Goal: Information Seeking & Learning: Learn about a topic

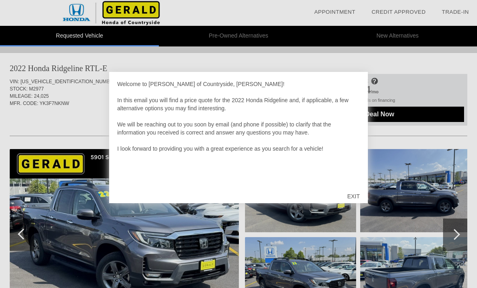
click at [355, 197] on div "EXIT" at bounding box center [353, 196] width 29 height 24
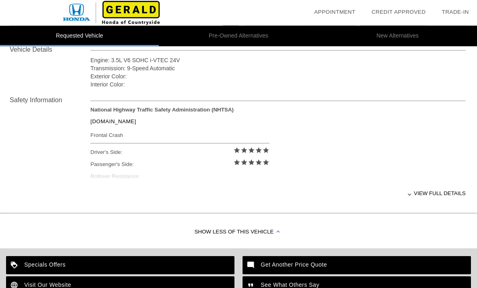
scroll to position [292, 0]
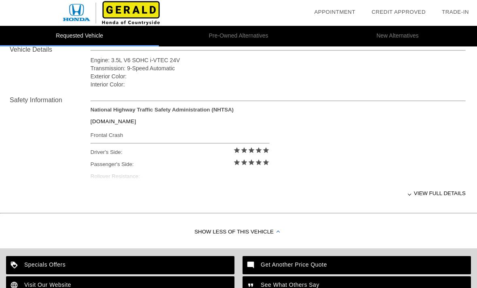
click at [425, 195] on div "View full details" at bounding box center [277, 193] width 375 height 20
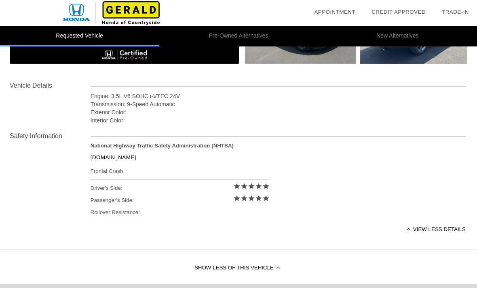
scroll to position [255, 0]
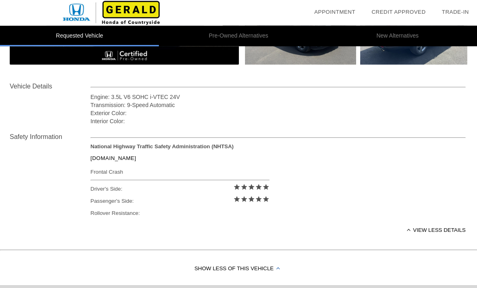
click at [114, 156] on link "[DOMAIN_NAME]" at bounding box center [113, 158] width 46 height 6
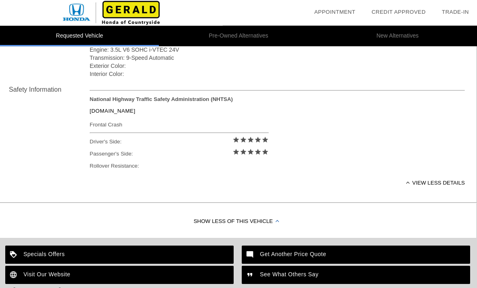
scroll to position [301, 1]
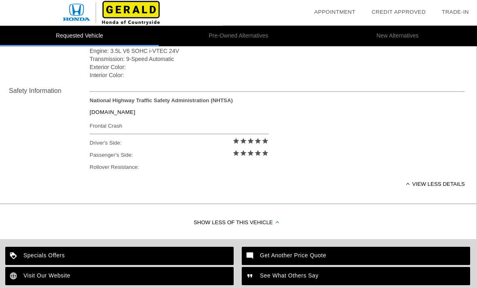
click at [113, 111] on link "[DOMAIN_NAME]" at bounding box center [113, 112] width 46 height 6
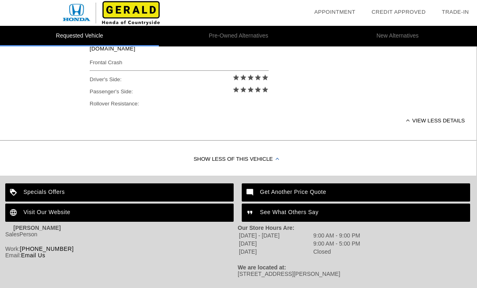
scroll to position [367, 1]
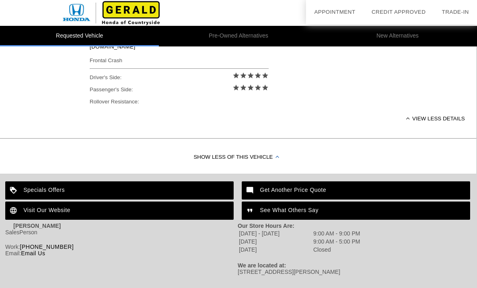
click at [450, 117] on div "View less details" at bounding box center [277, 119] width 375 height 20
click at [436, 123] on div "View full details" at bounding box center [277, 119] width 375 height 20
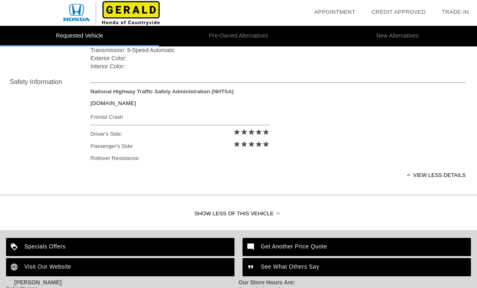
scroll to position [309, 0]
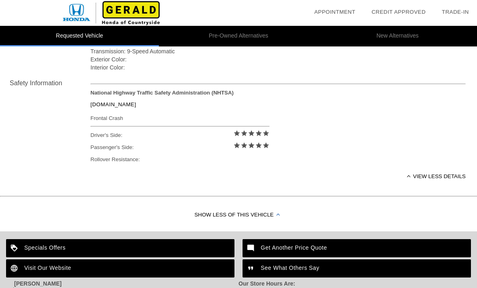
click at [105, 105] on link "[DOMAIN_NAME]" at bounding box center [113, 104] width 46 height 6
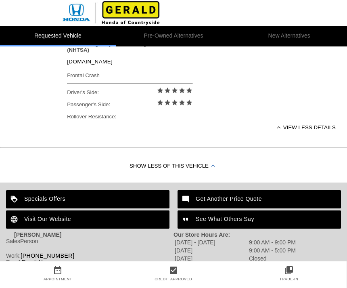
scroll to position [367, 0]
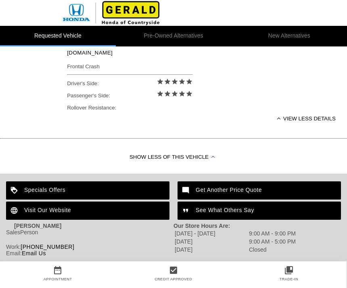
click at [296, 275] on icon "collections_bookmark" at bounding box center [288, 270] width 115 height 10
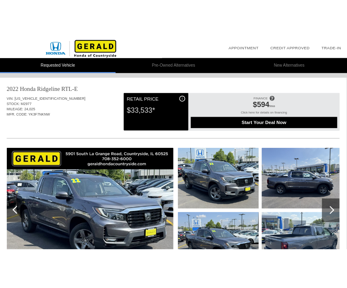
scroll to position [0, 0]
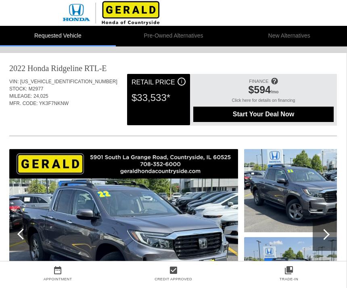
click at [332, 235] on div at bounding box center [325, 234] width 24 height 32
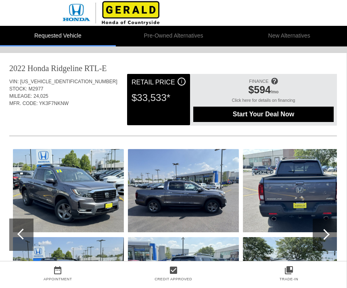
click at [327, 237] on div at bounding box center [324, 234] width 11 height 11
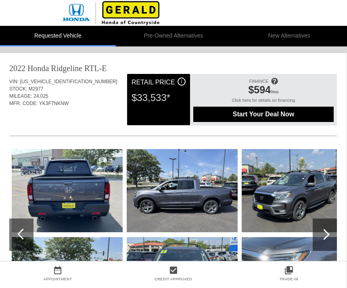
click at [325, 239] on div at bounding box center [324, 234] width 11 height 11
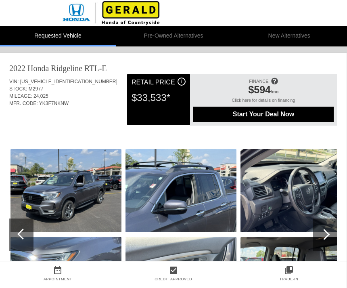
click at [323, 235] on div at bounding box center [324, 234] width 11 height 11
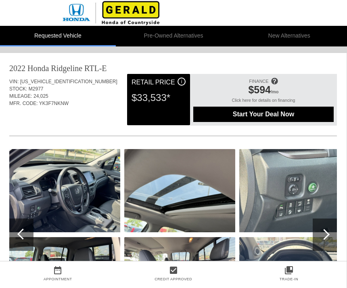
click at [327, 237] on div at bounding box center [325, 234] width 24 height 32
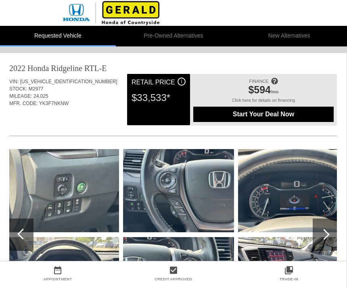
click at [327, 237] on div at bounding box center [324, 234] width 11 height 11
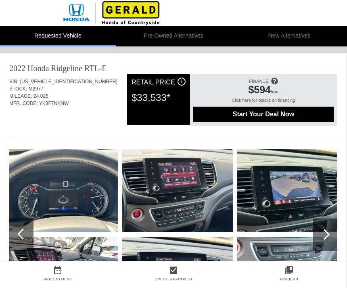
click at [330, 237] on div at bounding box center [325, 234] width 24 height 32
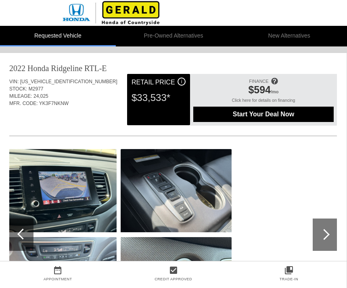
click at [327, 239] on div at bounding box center [325, 234] width 24 height 32
click at [328, 236] on div at bounding box center [325, 234] width 24 height 32
click at [324, 231] on div at bounding box center [324, 234] width 11 height 11
click at [325, 237] on div at bounding box center [324, 234] width 11 height 11
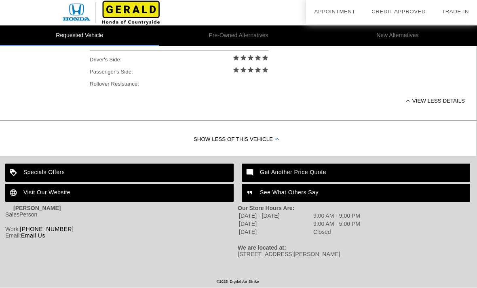
scroll to position [393, 1]
